Goal: Task Accomplishment & Management: Manage account settings

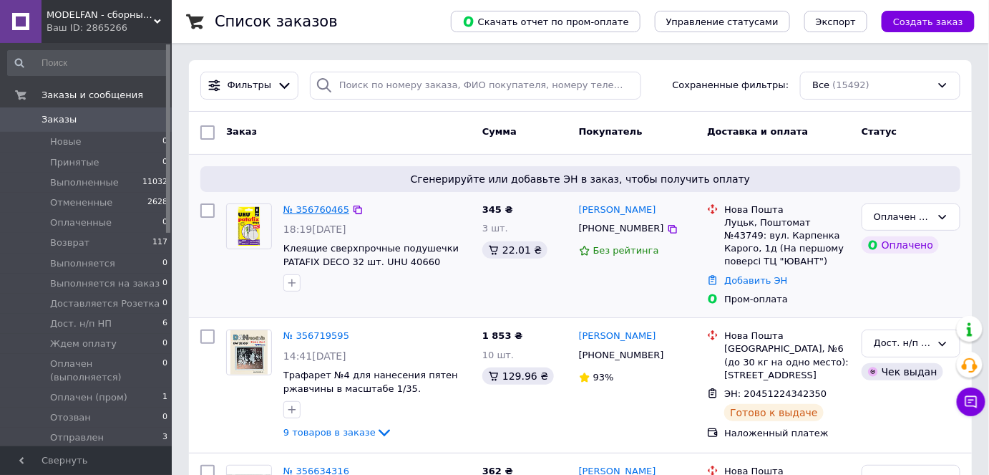
click at [334, 205] on link "№ 356760465" at bounding box center [317, 209] width 66 height 11
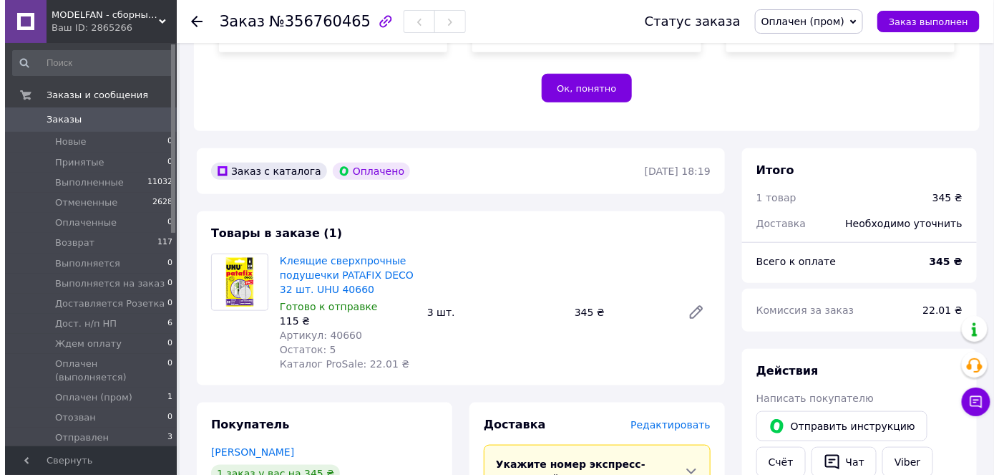
scroll to position [520, 0]
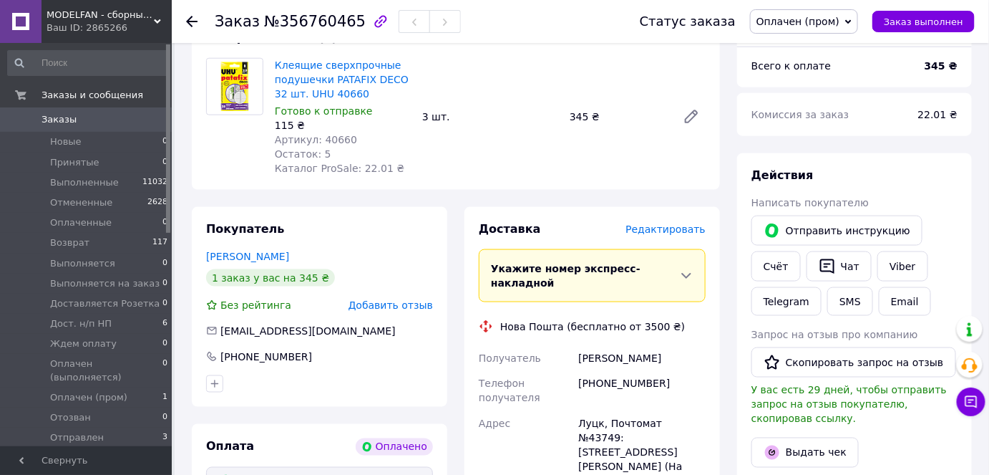
click at [677, 223] on span "Редактировать" at bounding box center [666, 228] width 80 height 11
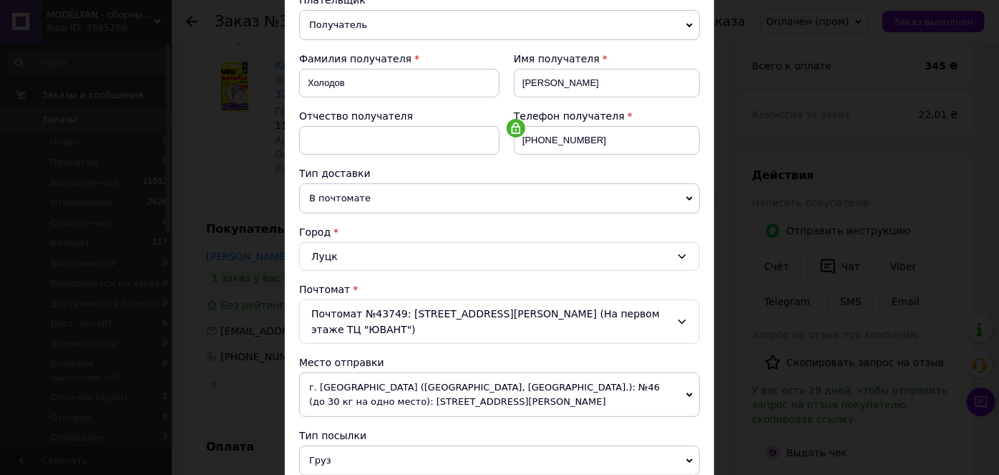
scroll to position [195, 0]
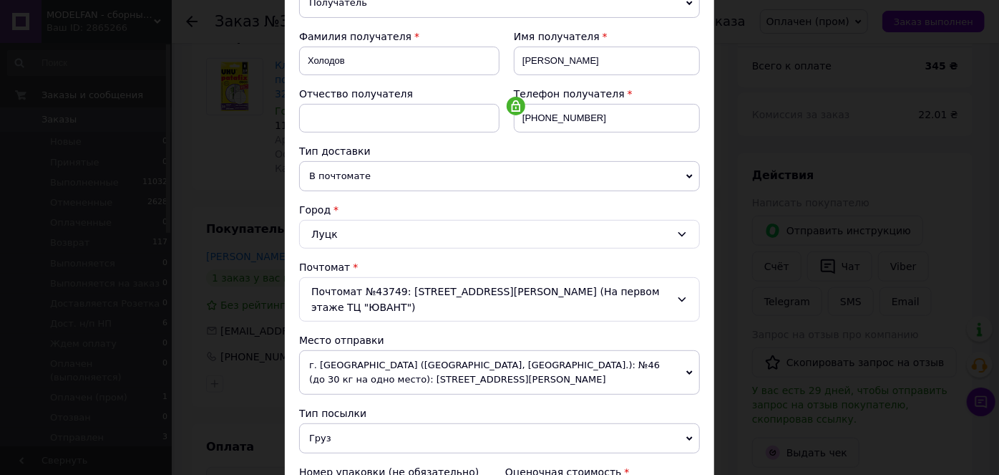
click at [527, 350] on span "г. [GEOGRAPHIC_DATA] ([GEOGRAPHIC_DATA], [GEOGRAPHIC_DATA].): №46 (до 30 кг на …" at bounding box center [499, 372] width 401 height 44
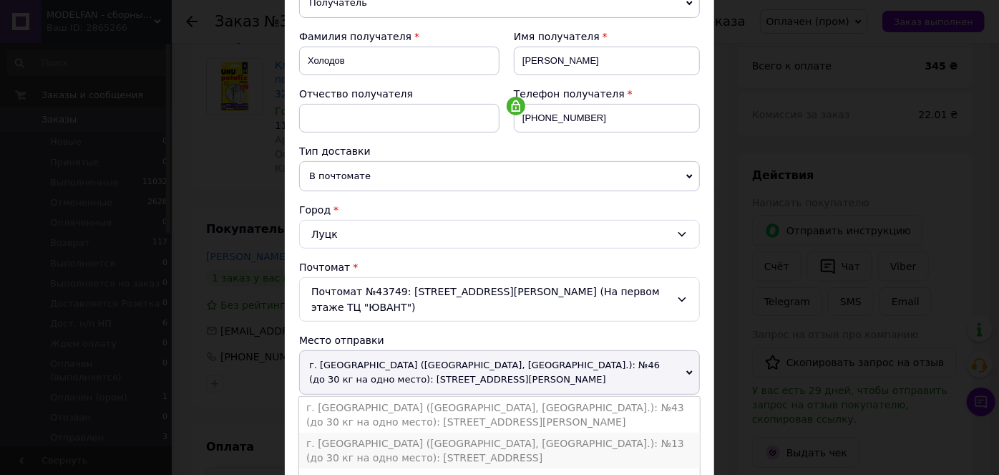
click at [542, 432] on li "г. [GEOGRAPHIC_DATA] ([GEOGRAPHIC_DATA], [GEOGRAPHIC_DATA].): №13 (до 30 кг на …" at bounding box center [499, 450] width 401 height 36
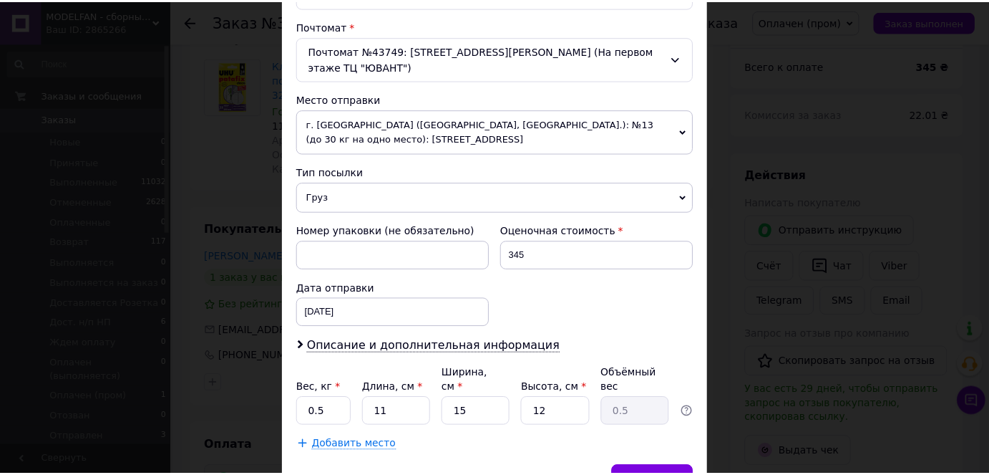
scroll to position [485, 0]
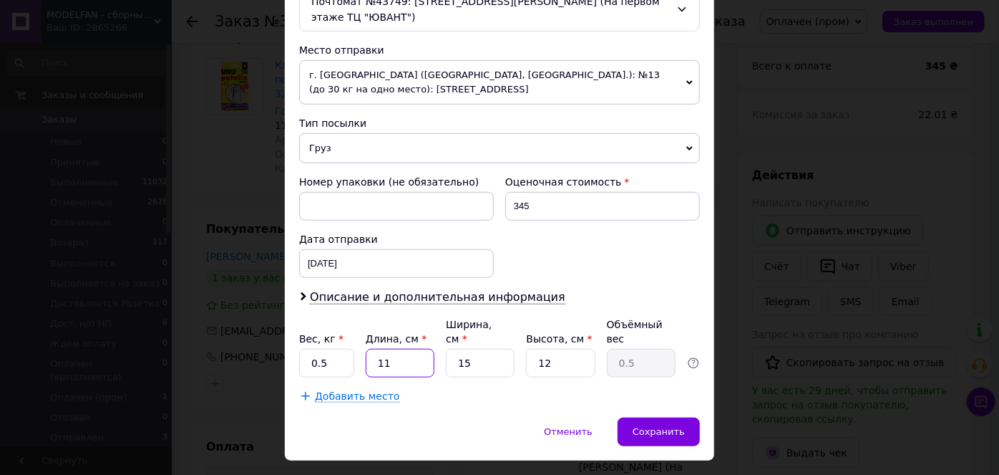
drag, startPoint x: 392, startPoint y: 329, endPoint x: 369, endPoint y: 331, distance: 23.0
click at [369, 349] on input "11" at bounding box center [400, 363] width 69 height 29
type input "1"
type input "0.1"
type input "17"
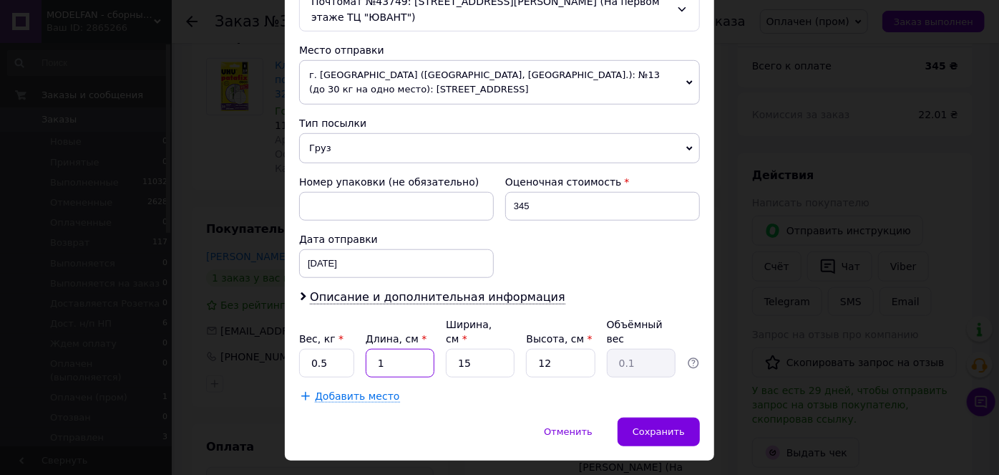
type input "0.77"
type input "17"
drag, startPoint x: 469, startPoint y: 332, endPoint x: 450, endPoint y: 334, distance: 18.7
click at [450, 349] on input "15" at bounding box center [480, 363] width 69 height 29
type input "1"
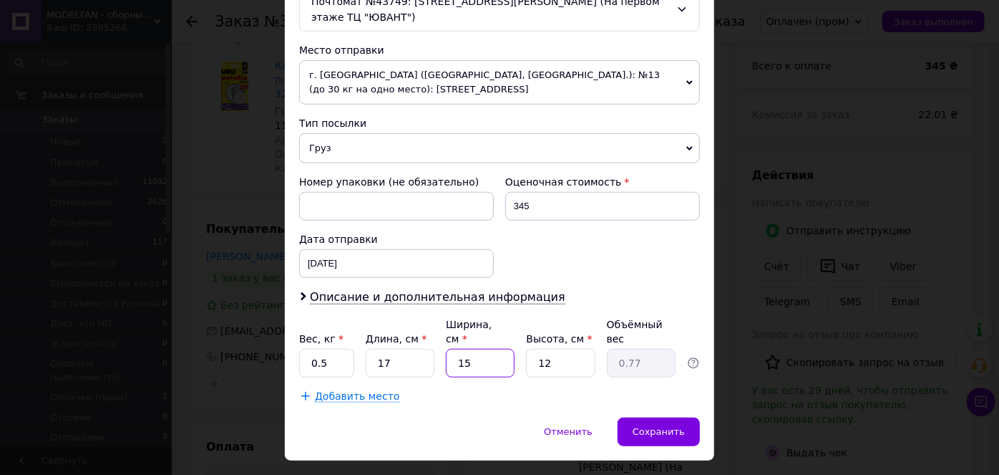
type input "0.1"
type input "10"
type input "0.51"
type input "10"
click at [536, 349] on input "12" at bounding box center [560, 363] width 69 height 29
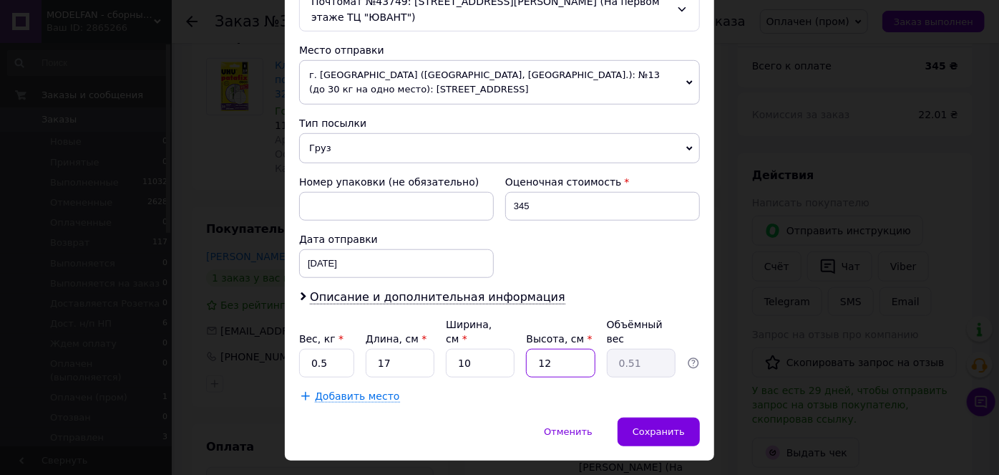
type input "2"
type input "0.1"
type input "2"
click at [654, 426] on span "Сохранить" at bounding box center [659, 431] width 52 height 11
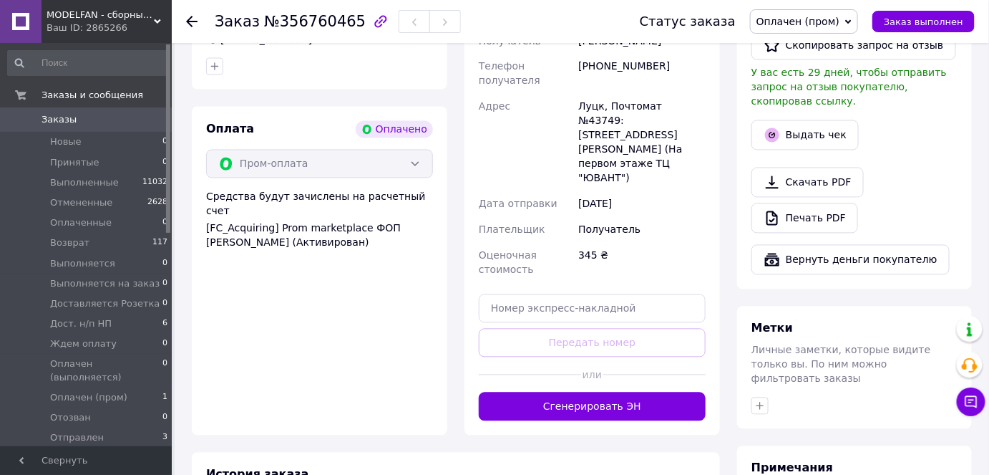
scroll to position [846, 0]
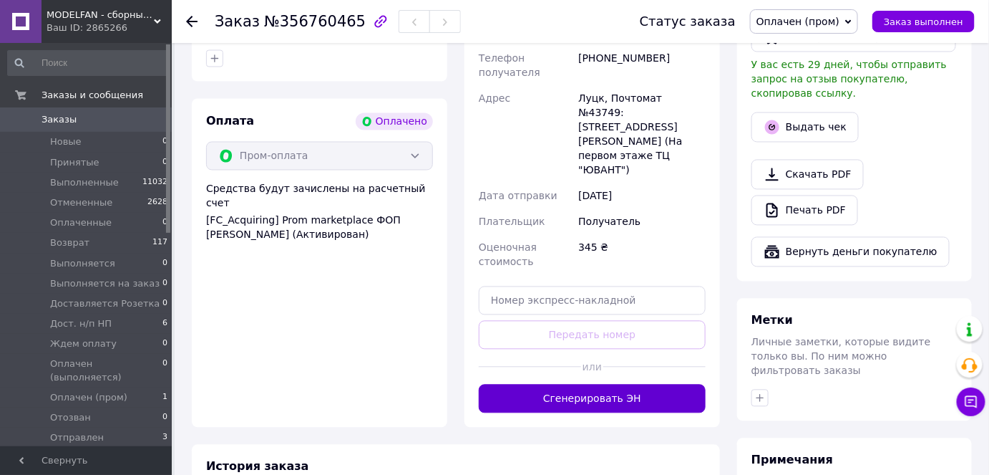
click at [591, 384] on button "Сгенерировать ЭН" at bounding box center [592, 398] width 227 height 29
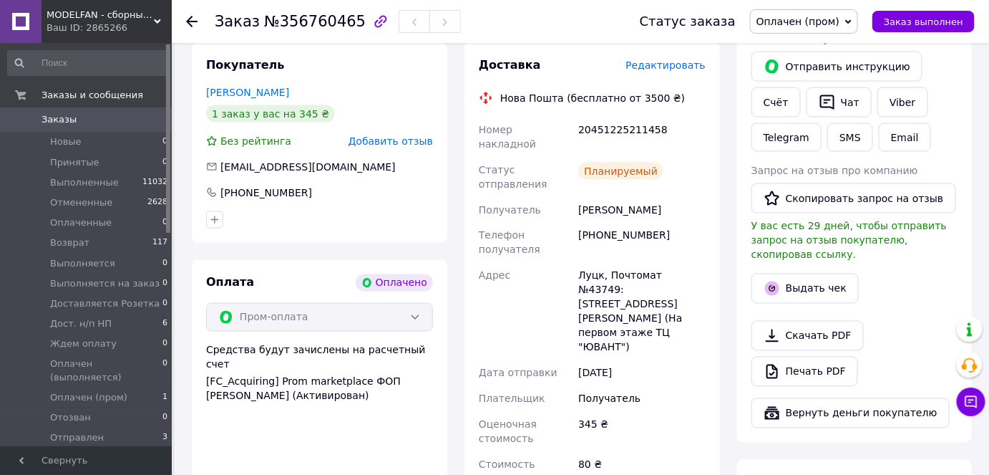
scroll to position [651, 0]
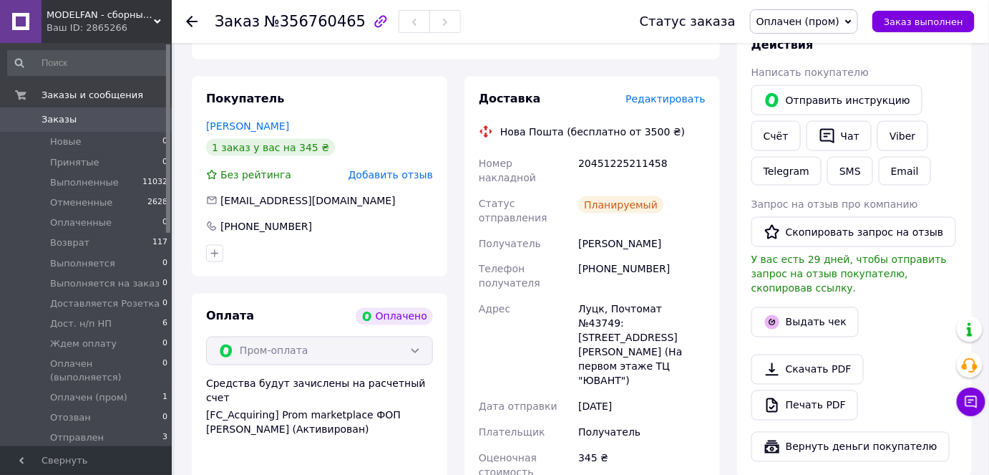
click at [611, 150] on div "20451225211458" at bounding box center [642, 170] width 133 height 40
copy div "20451225211458"
click at [833, 121] on button "Чат" at bounding box center [839, 136] width 65 height 30
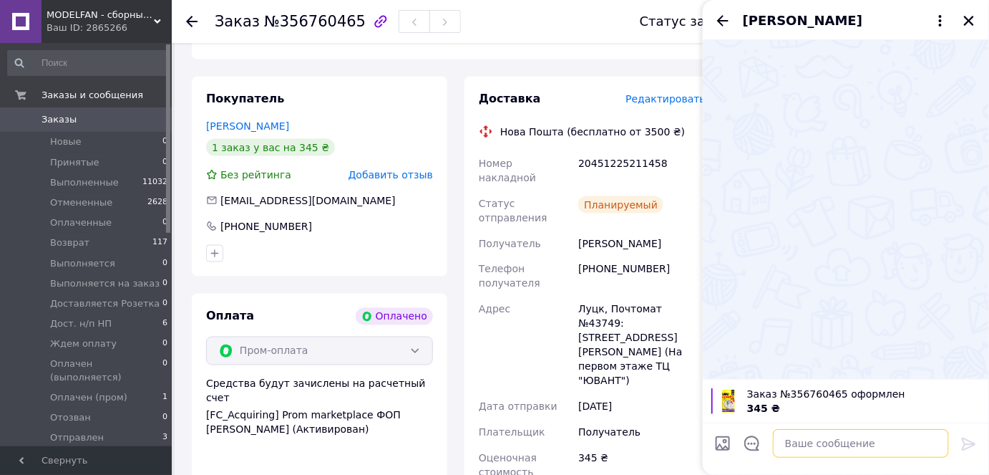
click at [796, 447] on textarea at bounding box center [861, 443] width 176 height 29
paste textarea "Замовлення надіслано Нова Пошта № ТТН [PHONE_NUMBER] Наш телефон:[PHONE_NUMBER]…"
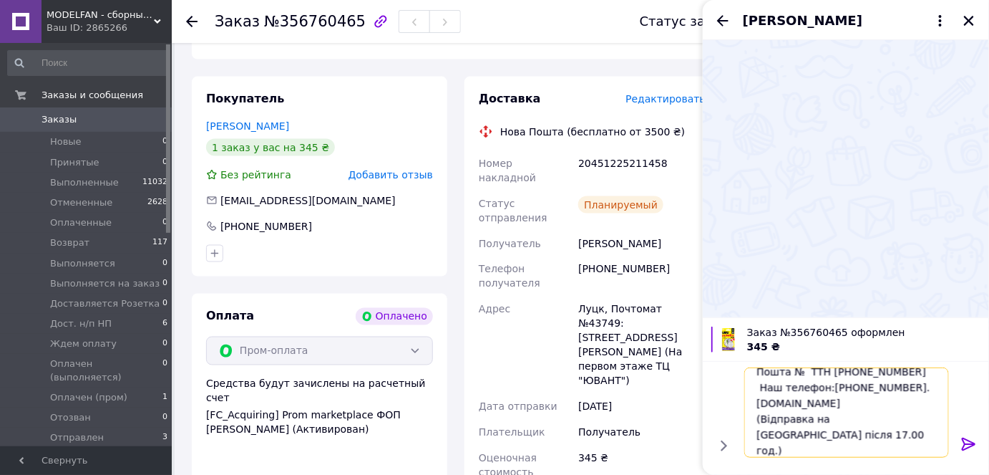
type textarea "Замовлення надіслано Нова Пошта № ТТН [PHONE_NUMBER] Наш телефон:[PHONE_NUMBER]…"
click at [973, 445] on icon at bounding box center [969, 443] width 14 height 13
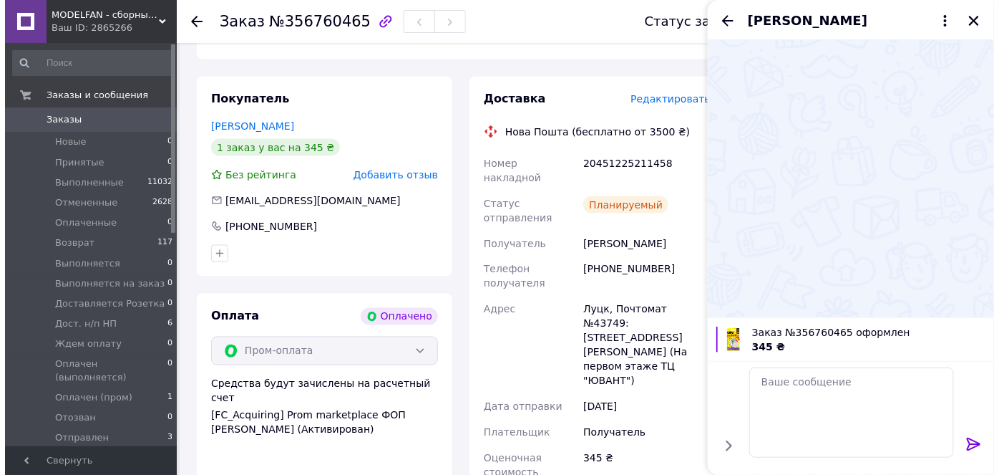
scroll to position [0, 0]
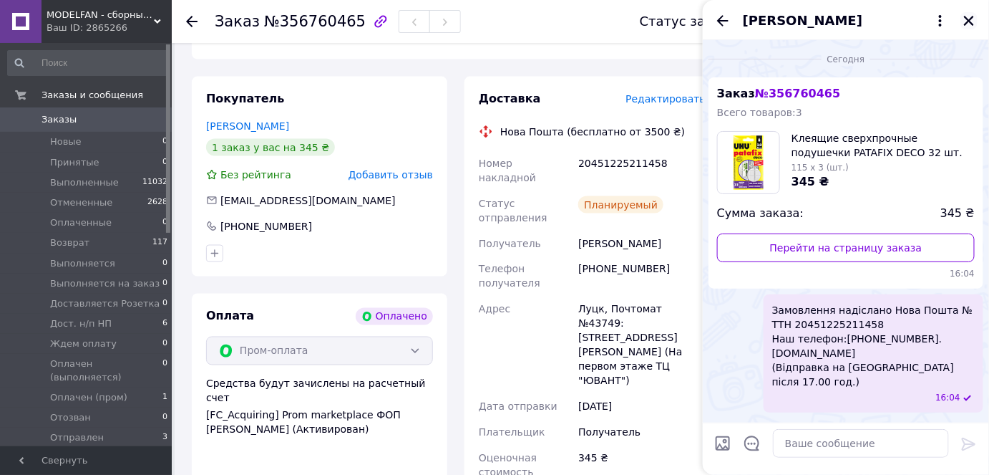
click at [964, 14] on icon "Закрыть" at bounding box center [969, 20] width 13 height 13
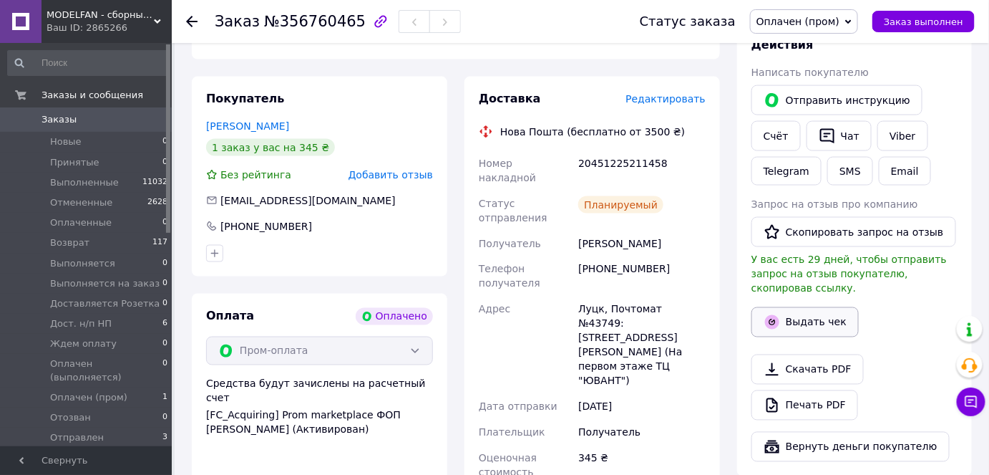
click at [805, 307] on button "Выдать чек" at bounding box center [805, 322] width 107 height 30
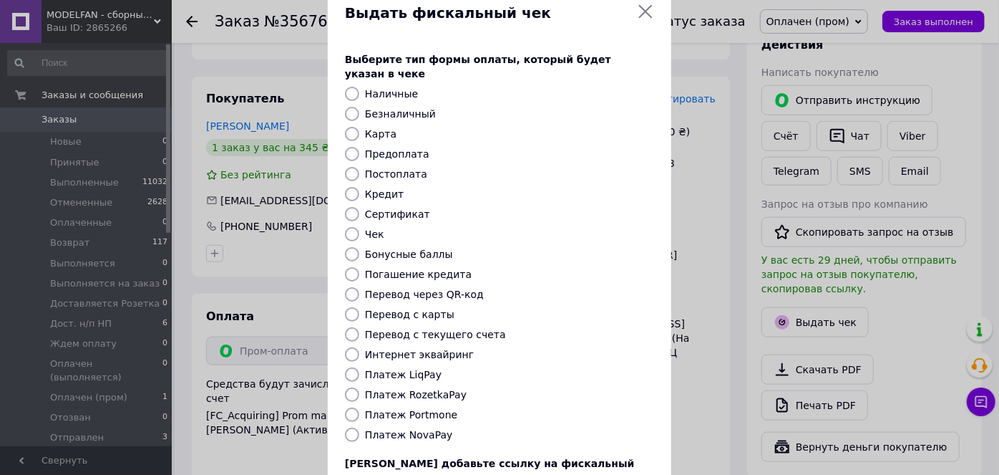
scroll to position [64, 0]
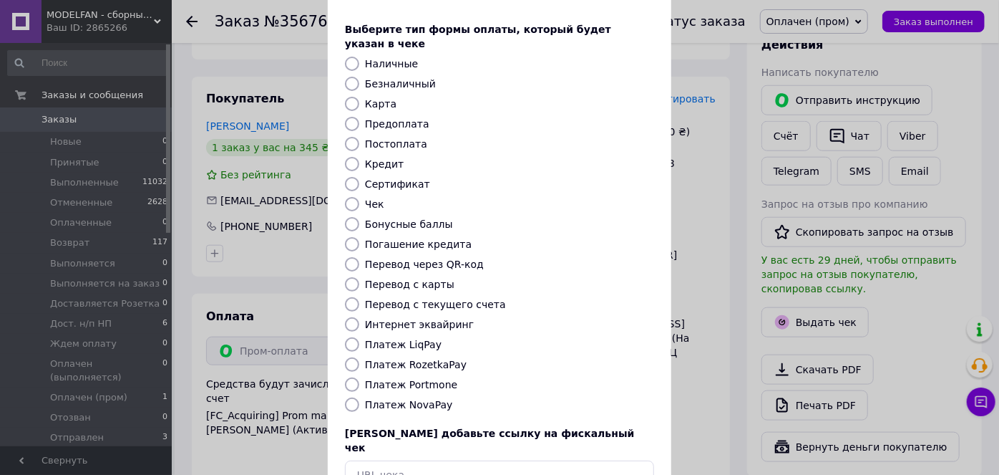
click at [417, 359] on label "Платеж RozetkaPay" at bounding box center [416, 364] width 102 height 11
click at [359, 357] on input "Платеж RozetkaPay" at bounding box center [352, 364] width 14 height 14
radio input "true"
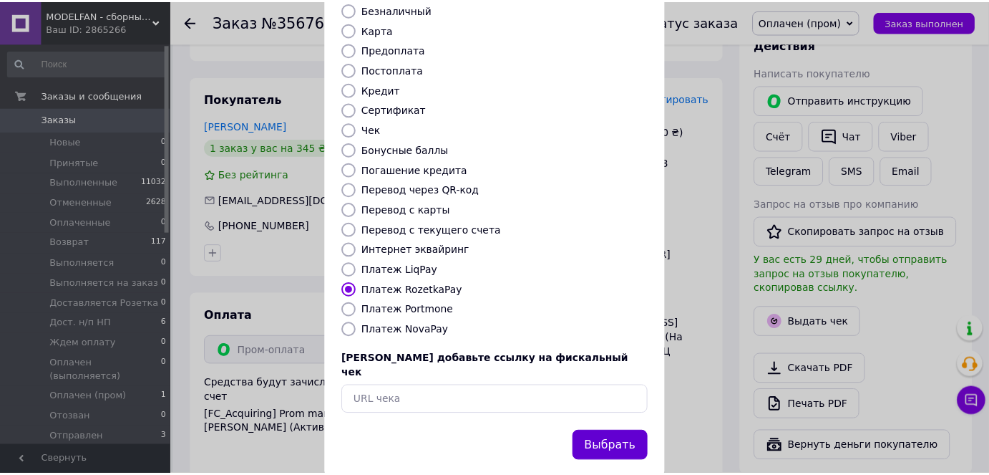
scroll to position [140, 0]
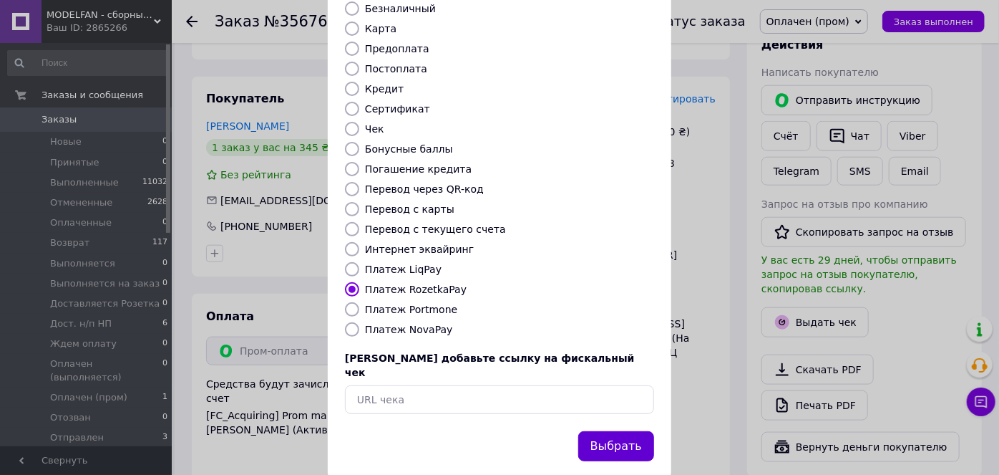
click at [602, 431] on button "Выбрать" at bounding box center [616, 446] width 76 height 31
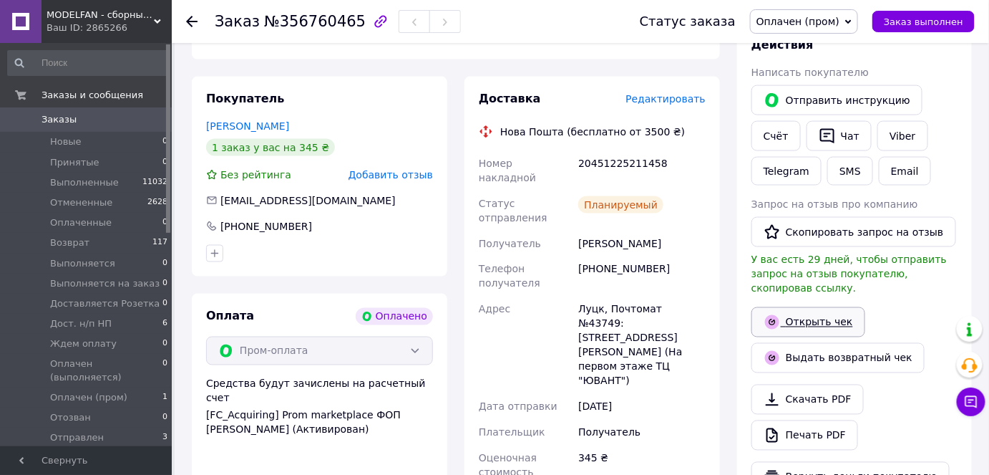
click at [802, 307] on link "Открыть чек" at bounding box center [809, 322] width 114 height 30
click at [846, 121] on button "Чат" at bounding box center [839, 136] width 65 height 30
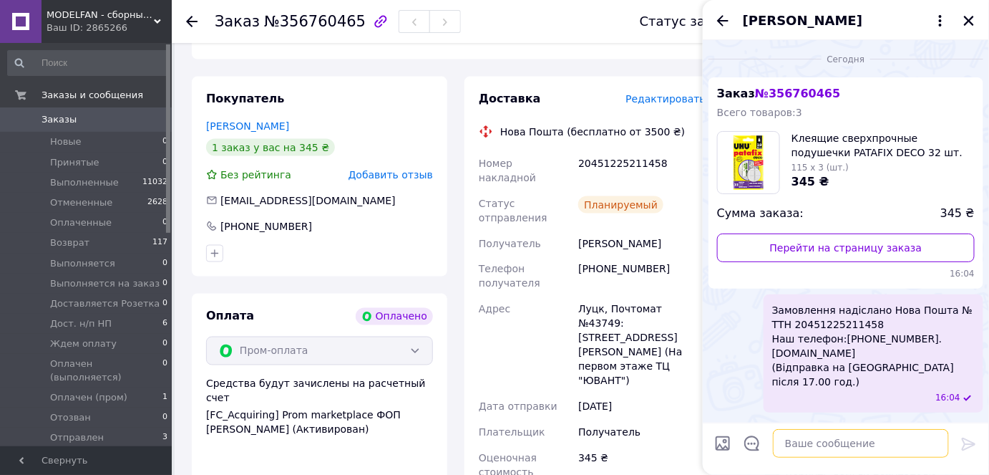
click at [808, 442] on textarea at bounding box center [861, 443] width 176 height 29
paste textarea "[URL][DOMAIN_NAME]"
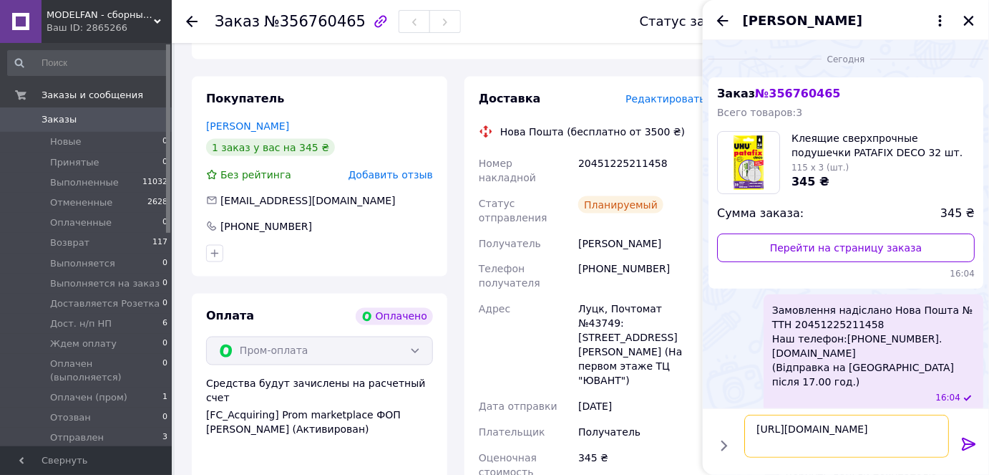
type textarea "[URL][DOMAIN_NAME]"
click at [964, 439] on icon at bounding box center [969, 443] width 14 height 13
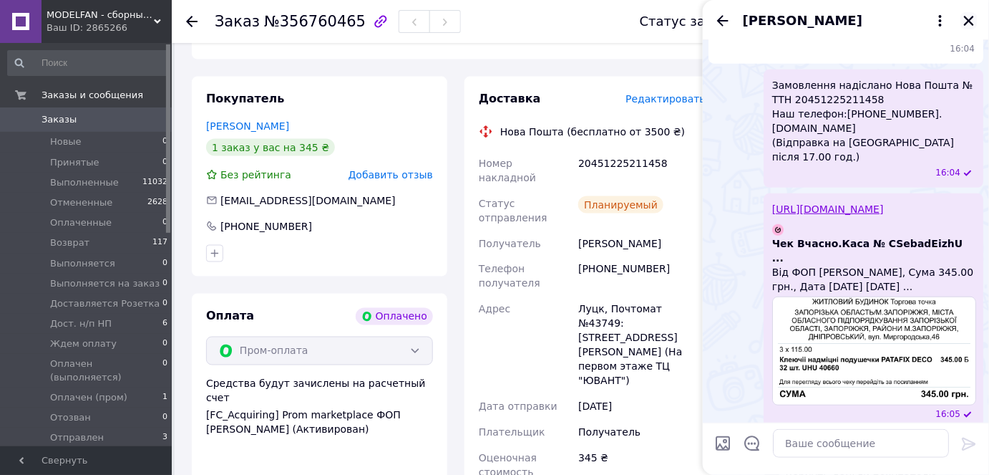
scroll to position [221, 0]
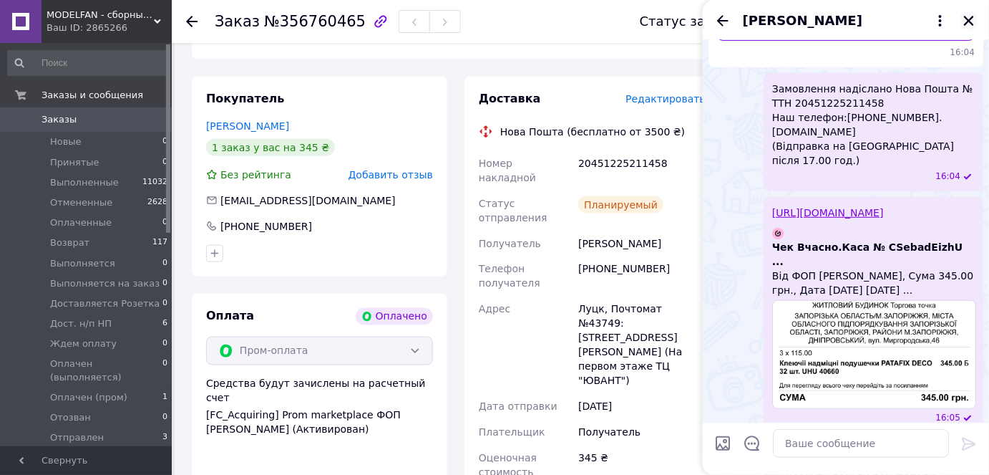
click at [967, 21] on icon "Закрыть" at bounding box center [969, 20] width 13 height 13
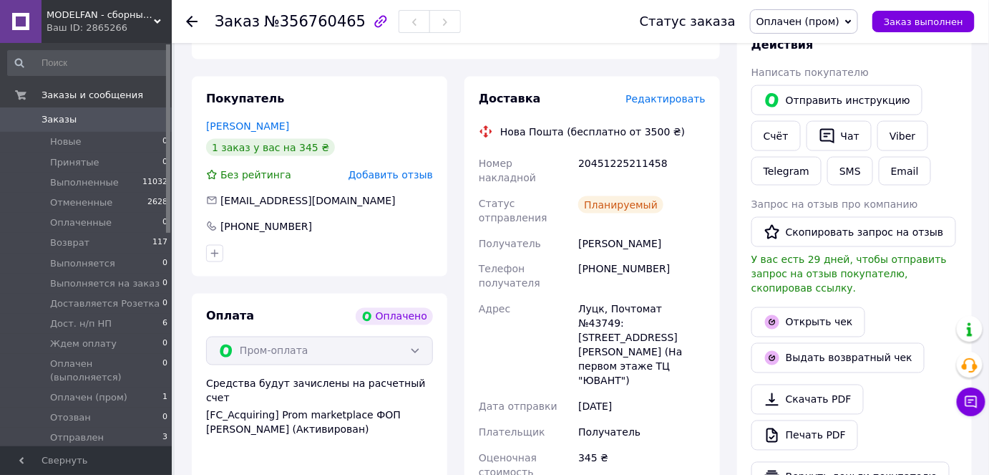
click at [820, 21] on span "Оплачен (пром)" at bounding box center [798, 21] width 83 height 11
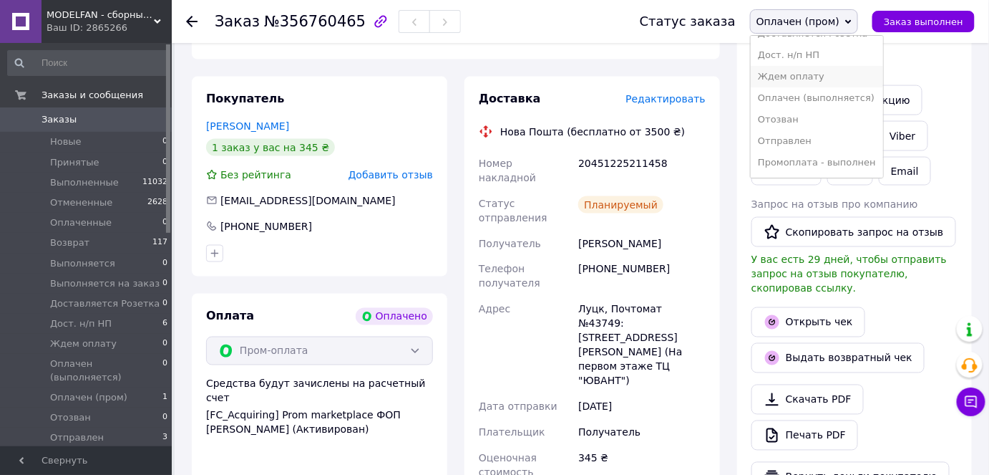
scroll to position [187, 0]
click at [795, 125] on li "Отправлен" at bounding box center [817, 120] width 132 height 21
